Goal: Connect with others: Participate in discussion

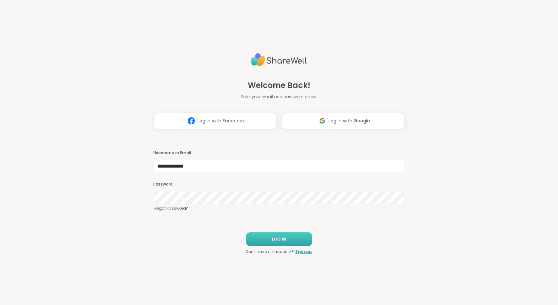
click at [255, 237] on button "LOG IN" at bounding box center [279, 239] width 66 height 14
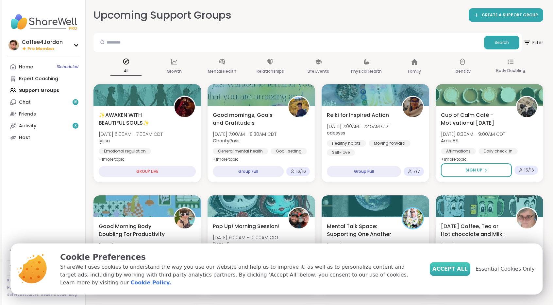
click at [455, 273] on span "Accept All" at bounding box center [450, 269] width 35 height 8
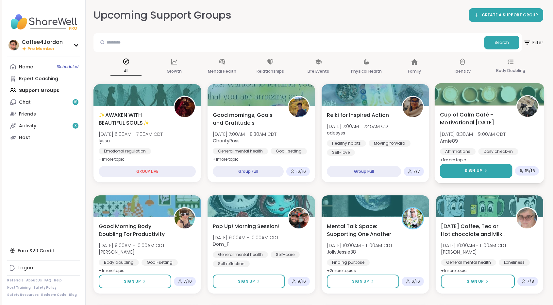
click at [461, 172] on button "Sign Up" at bounding box center [476, 171] width 72 height 14
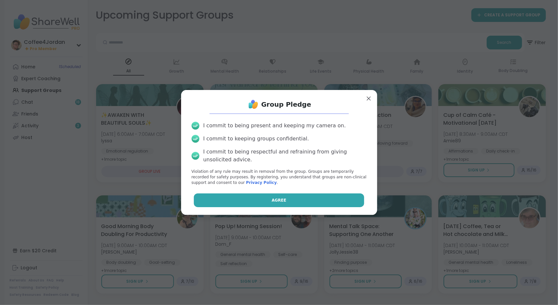
click at [338, 204] on button "Agree" at bounding box center [279, 200] width 170 height 14
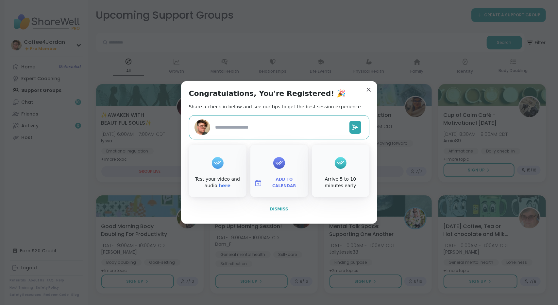
click at [281, 207] on span "Dismiss" at bounding box center [279, 209] width 18 height 5
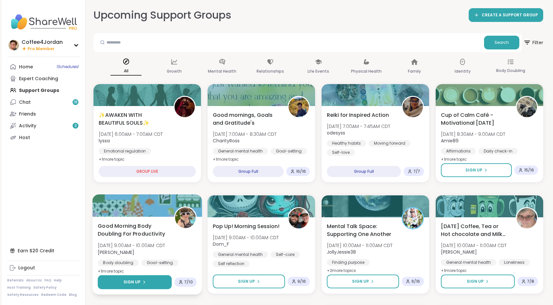
click at [147, 283] on button "Sign Up" at bounding box center [135, 282] width 74 height 14
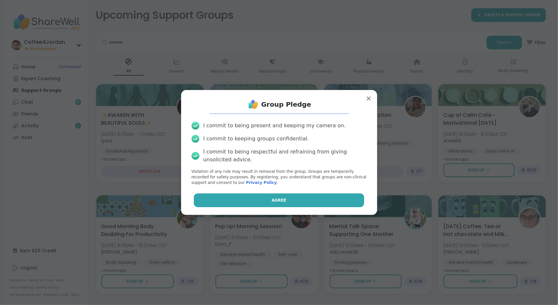
click at [271, 205] on button "Agree" at bounding box center [279, 200] width 170 height 14
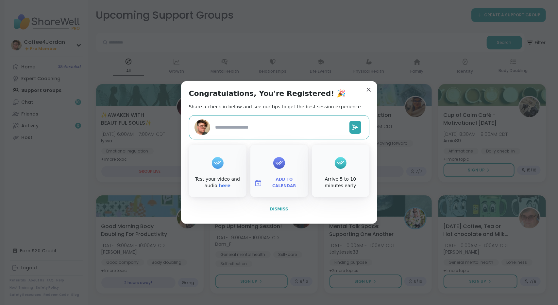
click at [276, 211] on span "Dismiss" at bounding box center [279, 209] width 18 height 5
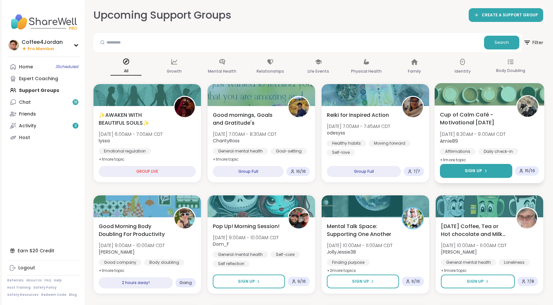
click at [496, 168] on button "Sign Up" at bounding box center [476, 171] width 72 height 14
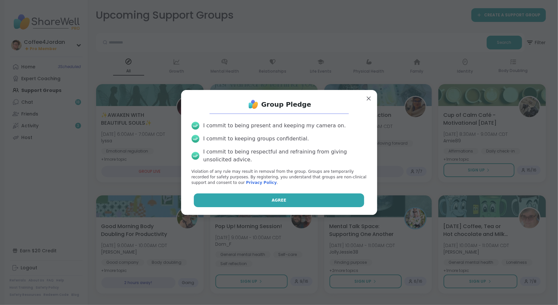
click at [346, 199] on button "Agree" at bounding box center [279, 200] width 170 height 14
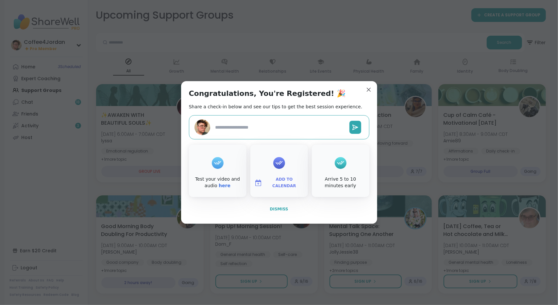
type textarea "*"
click at [271, 210] on span "Dismiss" at bounding box center [279, 209] width 18 height 5
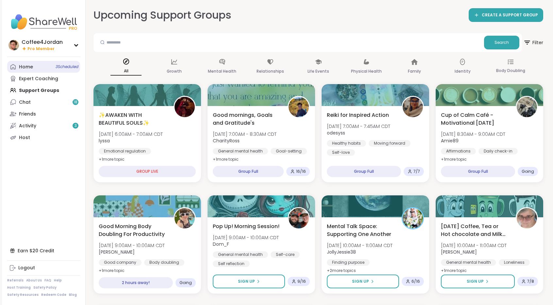
click at [61, 68] on span "3 Scheduled" at bounding box center [67, 66] width 23 height 5
